Goal: Find specific page/section: Find specific page/section

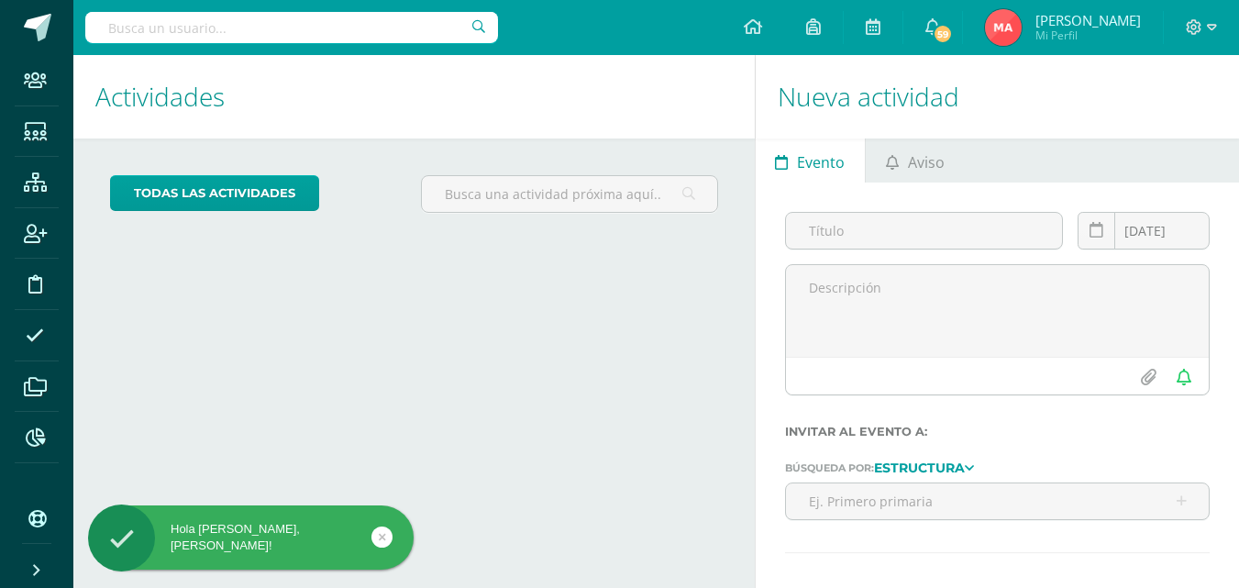
click at [428, 28] on input "text" at bounding box center [291, 27] width 413 height 31
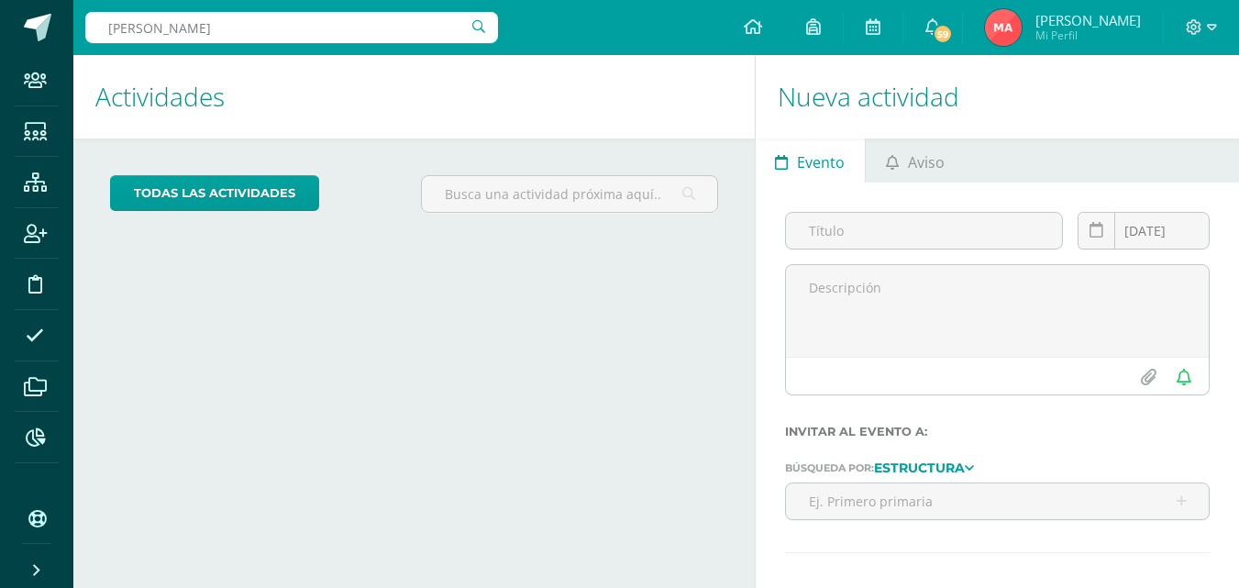
type input "Carranza Duarte"
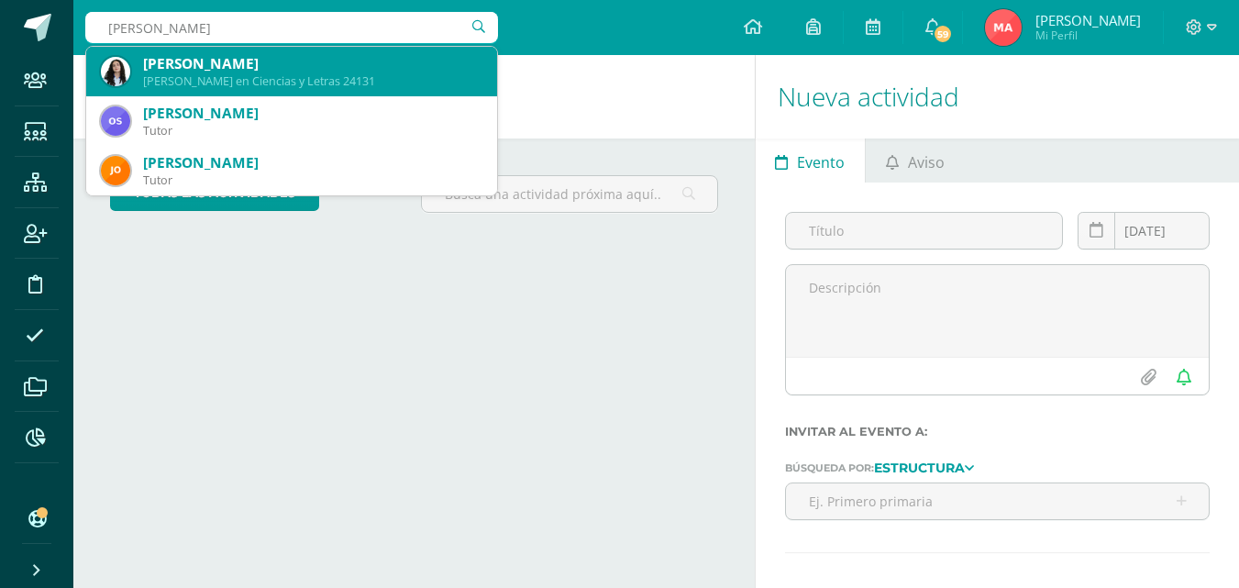
click at [373, 58] on div "[PERSON_NAME]" at bounding box center [312, 63] width 339 height 19
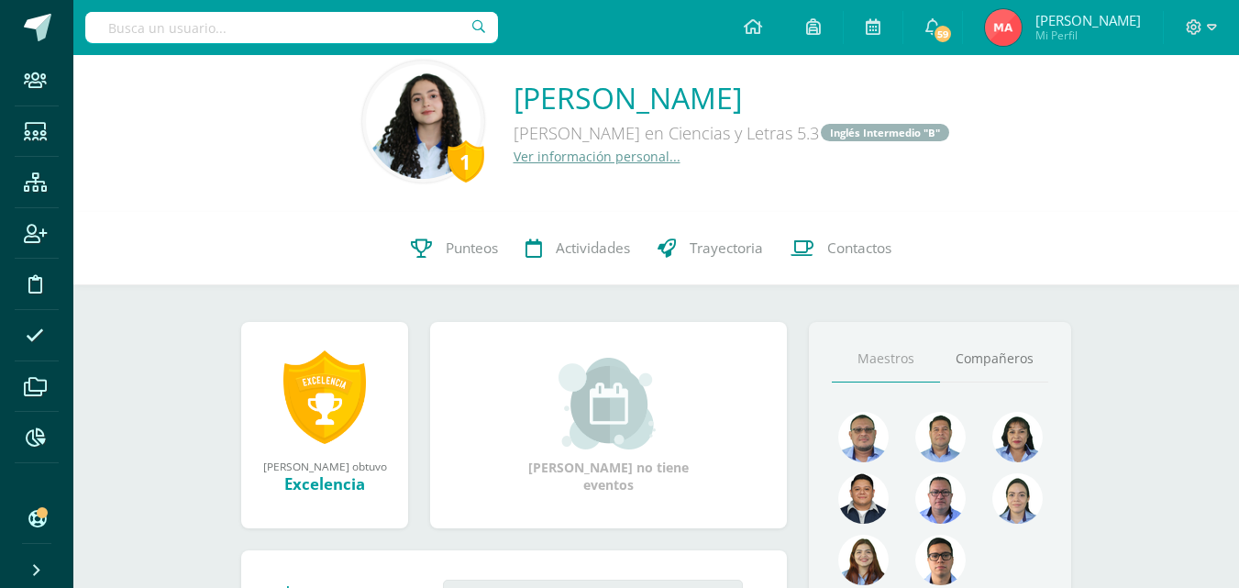
scroll to position [275, 0]
